Goal: Task Accomplishment & Management: Complete application form

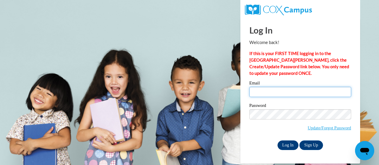
type input "brenda.carle@trschools.k12.wi.us"
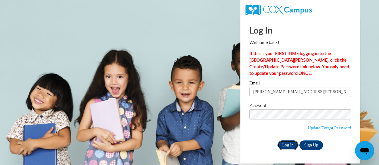
click at [285, 145] on input "Log In" at bounding box center [288, 146] width 21 height 10
click at [285, 146] on input "Log In" at bounding box center [288, 146] width 21 height 10
